Goal: Information Seeking & Learning: Learn about a topic

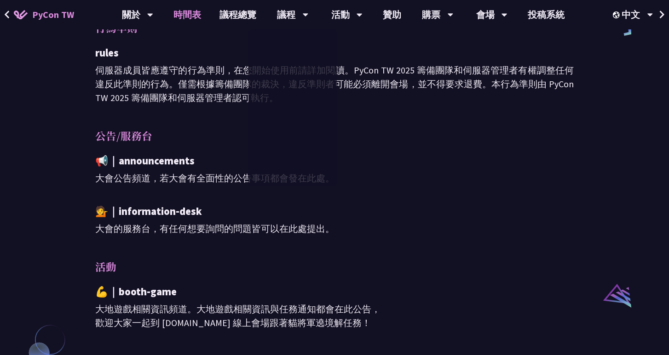
click at [186, 17] on link "時間表" at bounding box center [188, 14] width 46 height 29
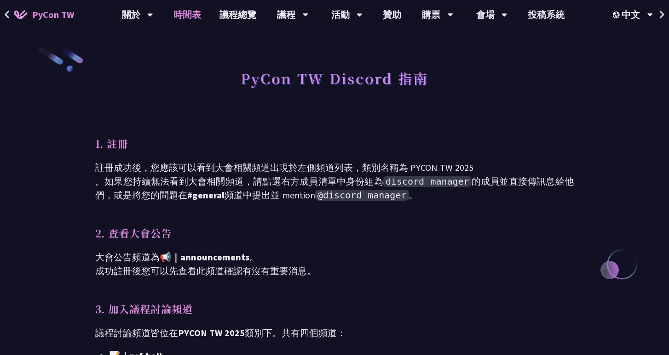
click at [192, 12] on link "時間表" at bounding box center [188, 14] width 46 height 29
click at [230, 11] on link "議程總覽" at bounding box center [238, 14] width 55 height 29
click at [181, 18] on link "時間表" at bounding box center [188, 14] width 46 height 29
click at [258, 17] on link "議程總覽" at bounding box center [238, 14] width 55 height 29
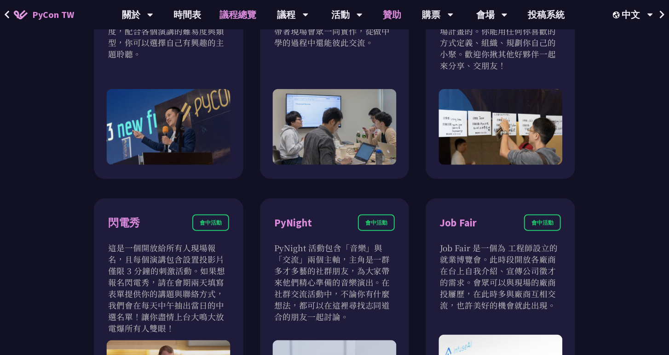
scroll to position [643, 0]
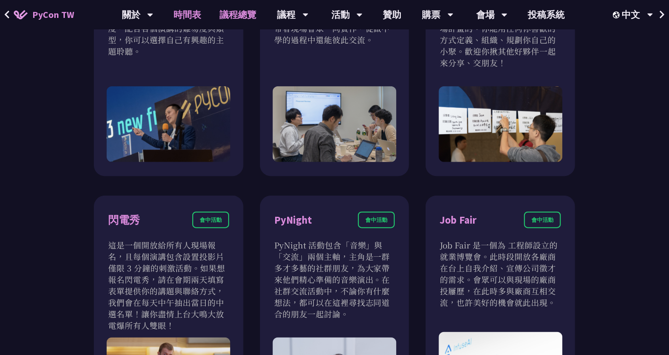
click at [184, 14] on link "時間表" at bounding box center [188, 14] width 46 height 29
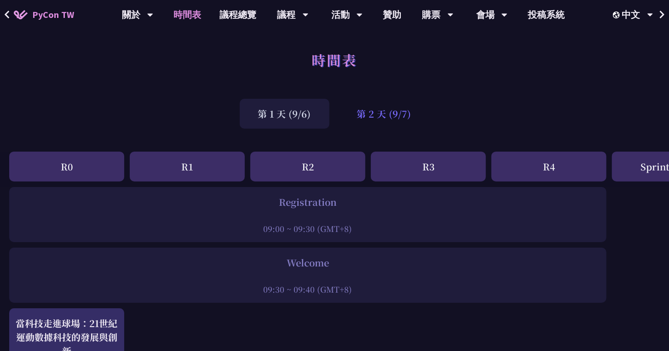
click at [387, 120] on div "第 2 天 (9/7)" at bounding box center [383, 114] width 91 height 30
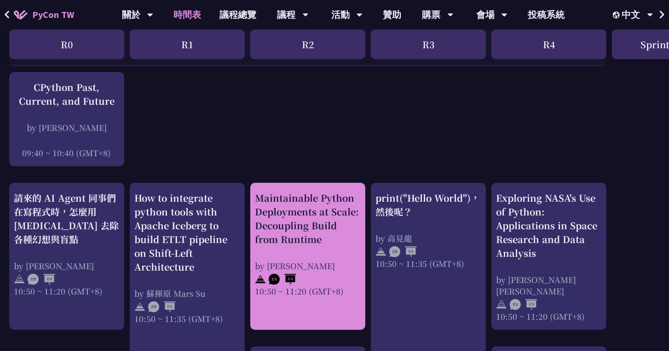
scroll to position [330, 0]
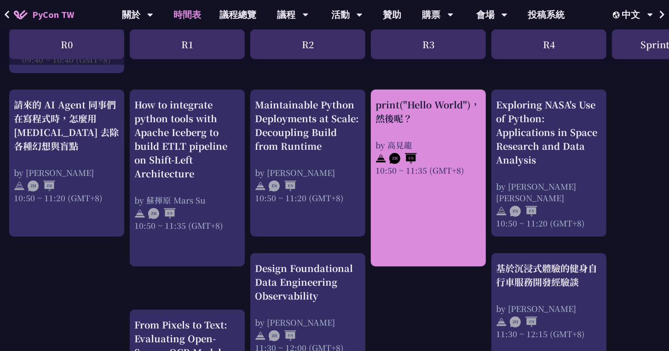
click at [414, 145] on div "by 高見龍" at bounding box center [428, 144] width 106 height 11
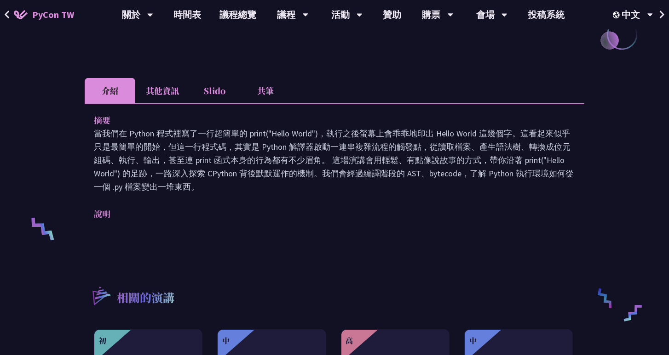
scroll to position [232, 0]
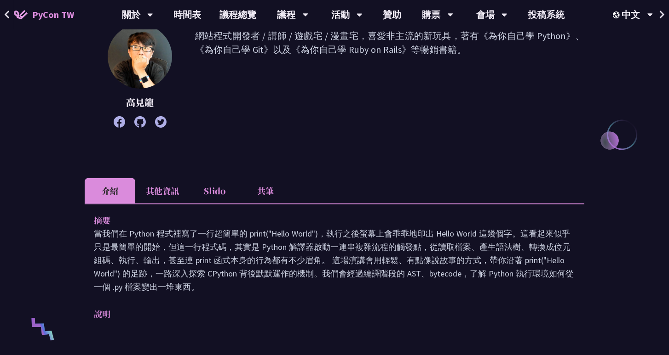
click at [165, 186] on li "其他資訊" at bounding box center [162, 190] width 54 height 25
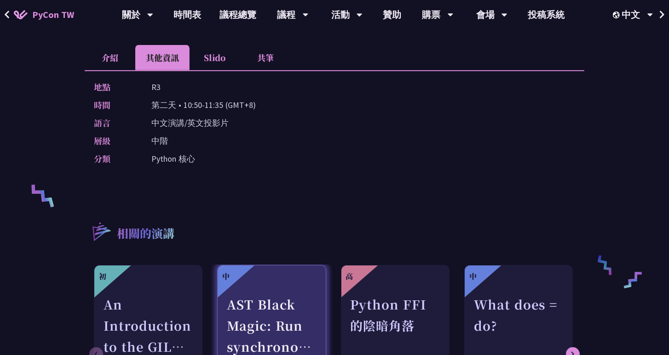
scroll to position [130, 0]
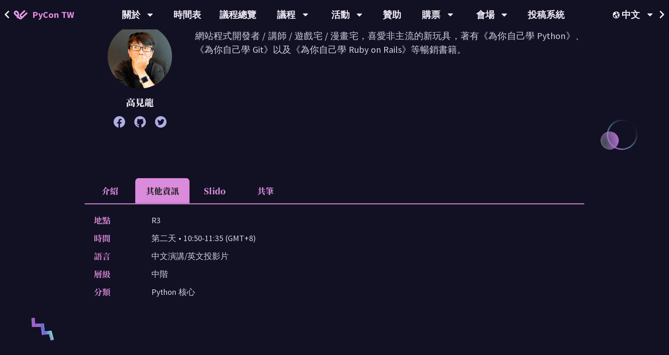
click at [224, 190] on li "Slido" at bounding box center [214, 190] width 51 height 25
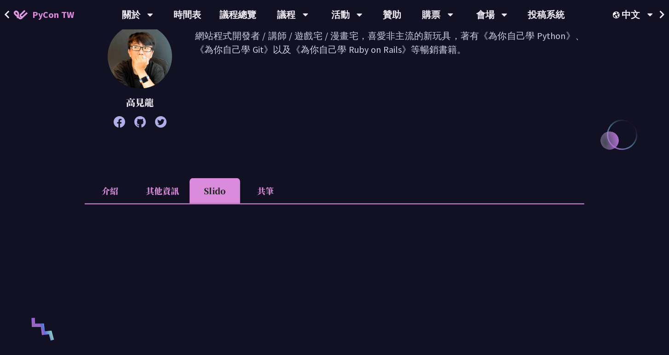
click at [260, 187] on li "共筆" at bounding box center [265, 190] width 51 height 25
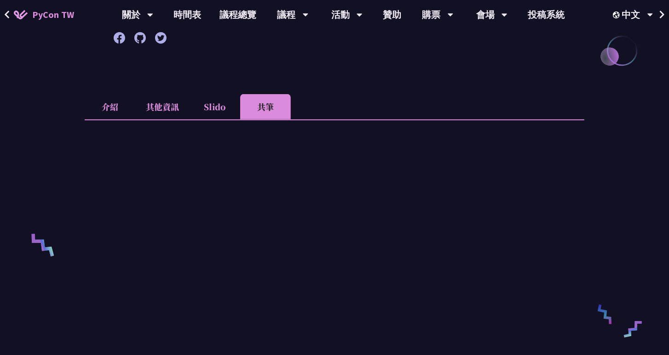
scroll to position [177, 0]
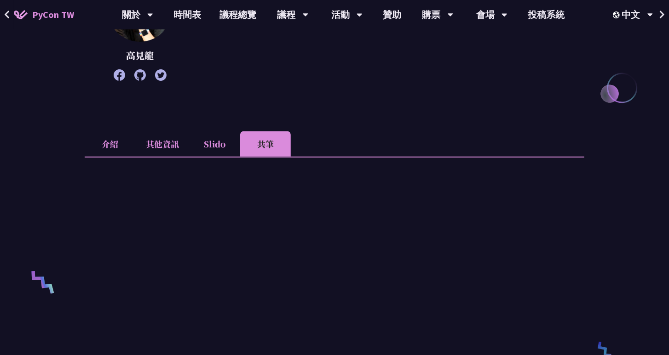
click at [120, 145] on li "介紹" at bounding box center [110, 144] width 51 height 25
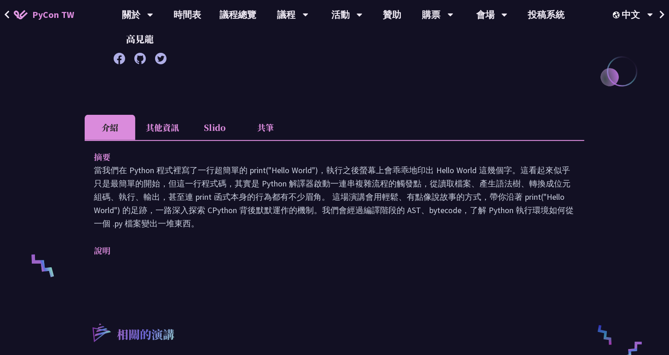
scroll to position [241, 0]
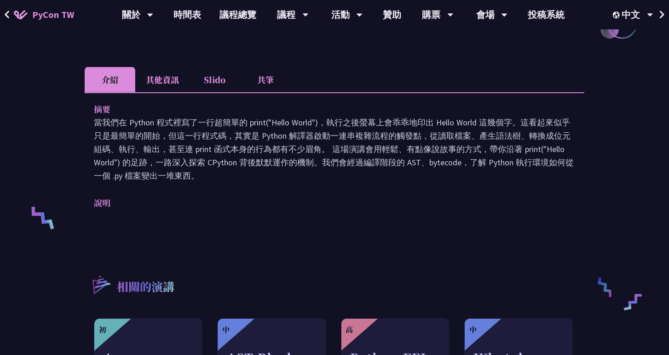
click at [105, 200] on p "說明" at bounding box center [325, 202] width 463 height 13
drag, startPoint x: 447, startPoint y: 145, endPoint x: 481, endPoint y: 149, distance: 34.3
click at [477, 148] on p "當我們在 Python 程式裡寫了一行超簡單的 print("Hello World")，執行之後螢幕上會乖乖地印出 Hello World 這幾個字。這看起…" at bounding box center [334, 149] width 481 height 67
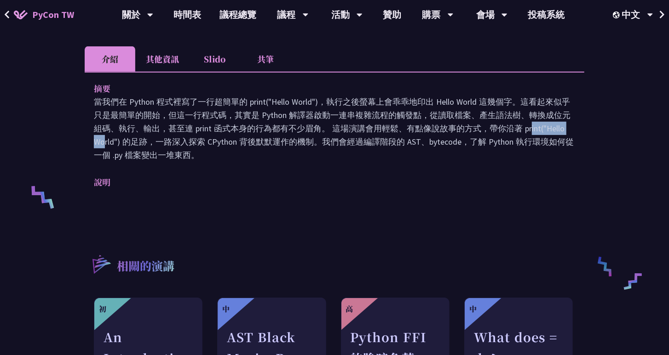
scroll to position [269, 0]
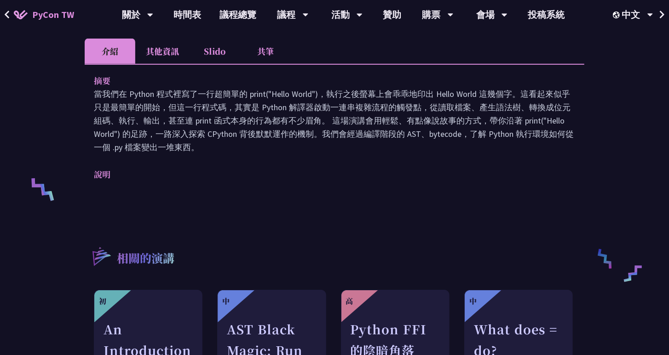
click at [172, 55] on li "其他資訊" at bounding box center [162, 51] width 54 height 25
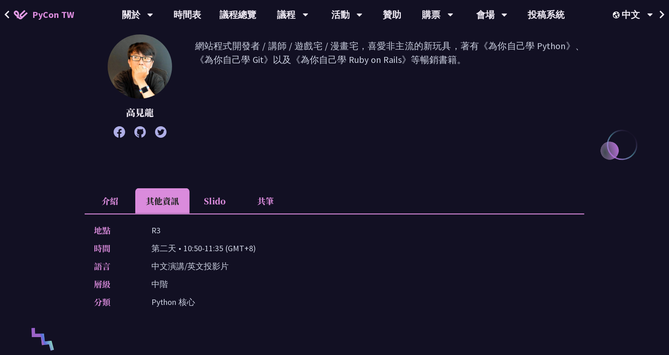
scroll to position [183, 0]
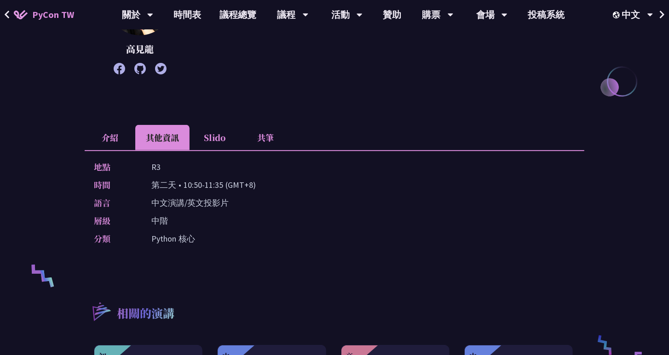
click at [201, 137] on li "Slido" at bounding box center [214, 137] width 51 height 25
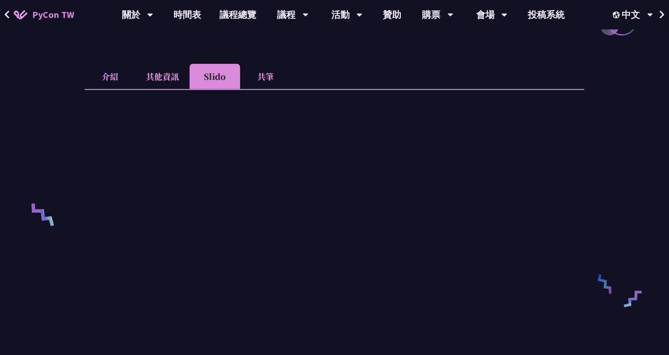
scroll to position [276, 0]
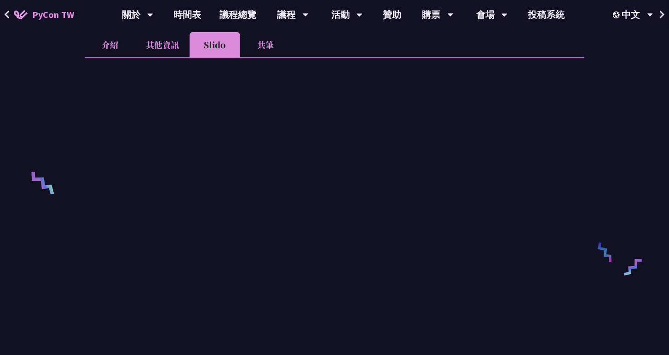
click at [263, 42] on li "共筆" at bounding box center [265, 44] width 51 height 25
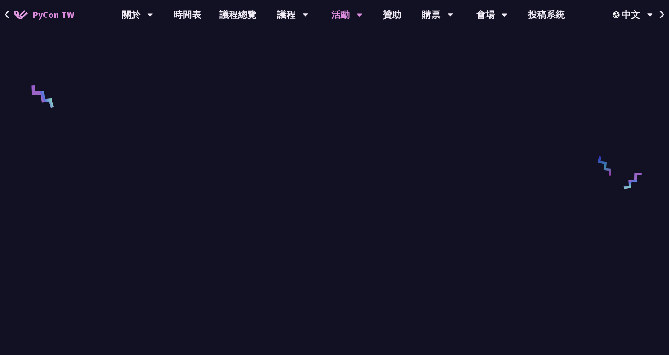
scroll to position [554, 0]
